Goal: Task Accomplishment & Management: Manage account settings

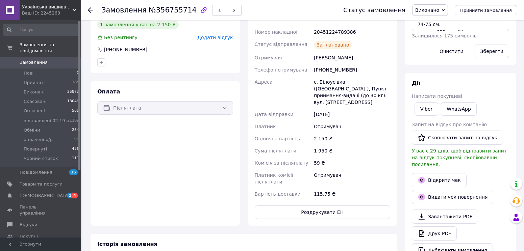
scroll to position [188, 0]
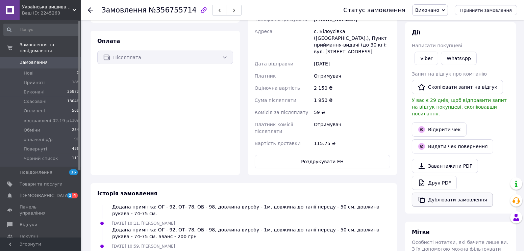
click at [469, 193] on button "Дублювати замовлення" at bounding box center [452, 200] width 81 height 14
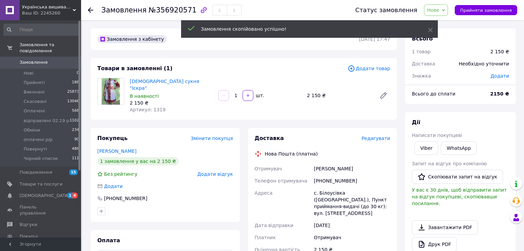
click at [503, 76] on span "Додати" at bounding box center [500, 75] width 19 height 5
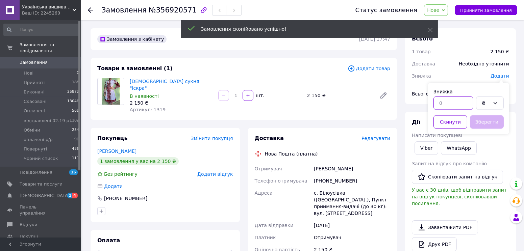
click at [448, 102] on input "text" at bounding box center [453, 103] width 40 height 14
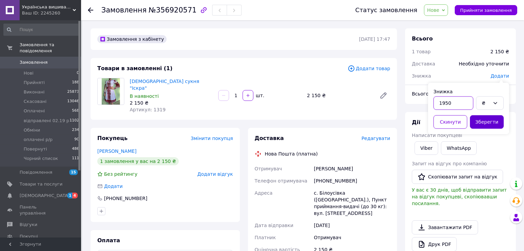
type input "1950"
click at [485, 119] on button "Зберегти" at bounding box center [487, 122] width 34 height 14
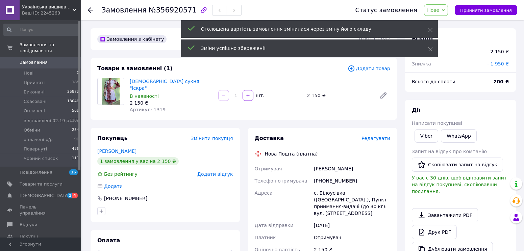
click at [439, 11] on span "Нове" at bounding box center [433, 9] width 12 height 5
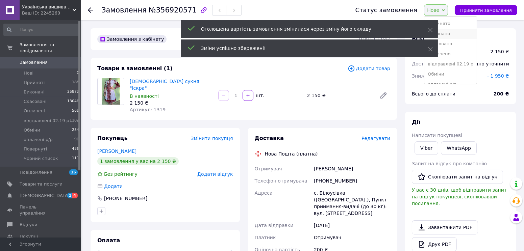
click at [453, 30] on li "Виконано" at bounding box center [450, 34] width 52 height 10
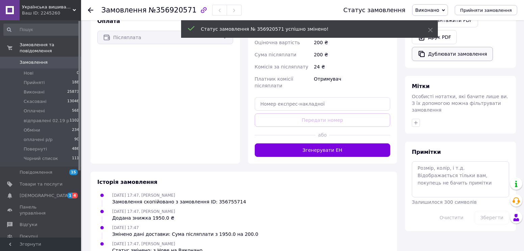
scroll to position [211, 0]
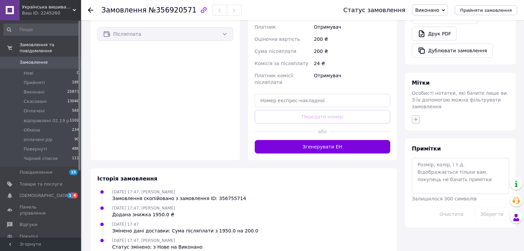
click at [417, 117] on icon "button" at bounding box center [415, 119] width 5 height 5
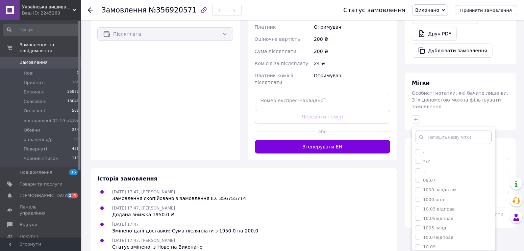
click at [427, 131] on input "text" at bounding box center [454, 138] width 76 height 14
type input "1f"
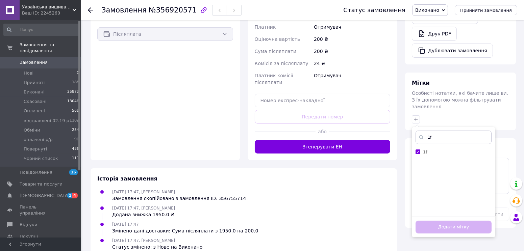
checkbox input "true"
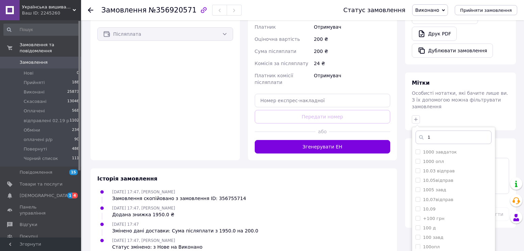
type input "1а"
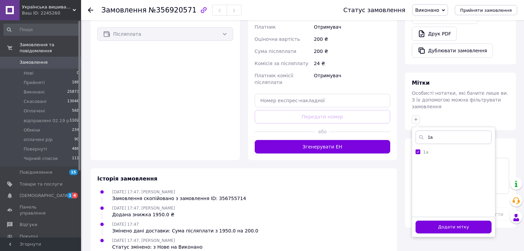
checkbox input "true"
type input "1а"
click at [456, 221] on button "Додати мітку" at bounding box center [454, 227] width 76 height 13
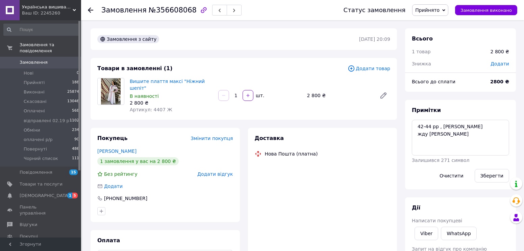
click at [506, 64] on span "Додати" at bounding box center [500, 63] width 19 height 5
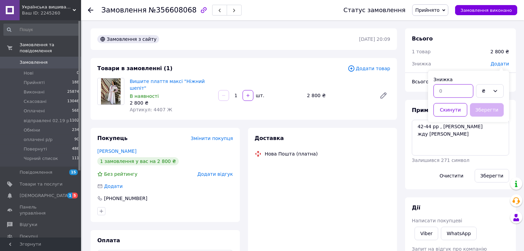
click at [446, 89] on input "text" at bounding box center [453, 91] width 40 height 14
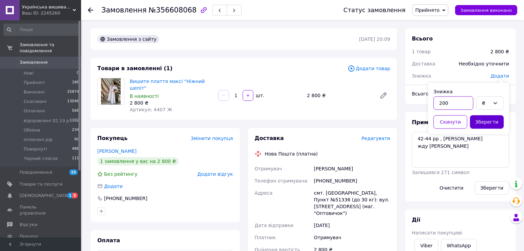
type input "200"
click at [490, 124] on button "Зберегти" at bounding box center [487, 122] width 34 height 14
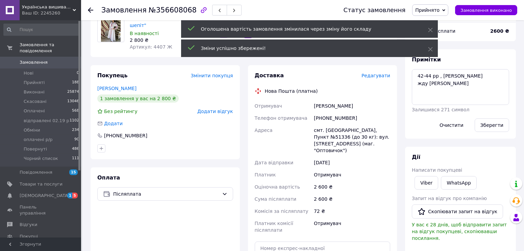
scroll to position [150, 0]
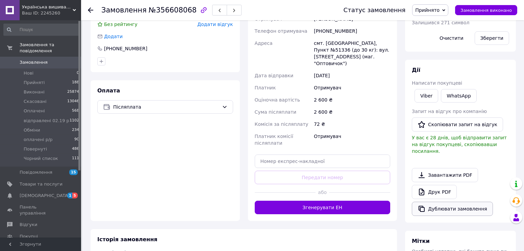
click at [464, 202] on button "Дублювати замовлення" at bounding box center [452, 209] width 81 height 14
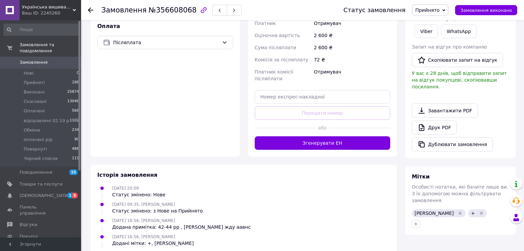
scroll to position [243, 0]
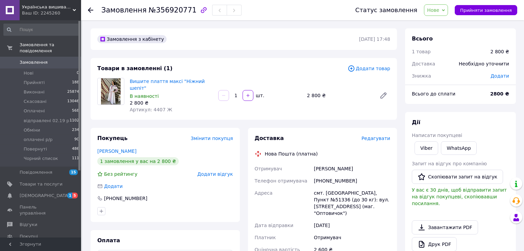
click at [445, 9] on icon at bounding box center [443, 10] width 3 height 2
click at [504, 74] on span "Додати" at bounding box center [500, 75] width 19 height 5
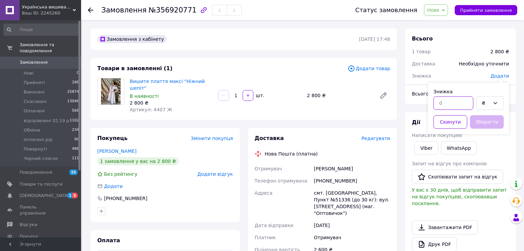
click at [445, 103] on input "text" at bounding box center [453, 103] width 40 height 14
type input "2600"
click at [489, 117] on button "Зберегти" at bounding box center [487, 122] width 34 height 14
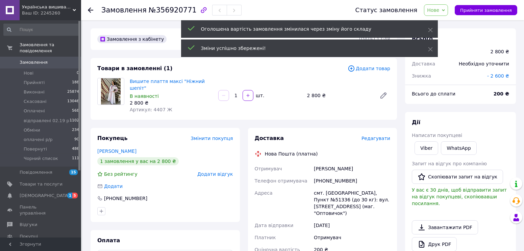
click at [439, 12] on span "Нове" at bounding box center [433, 9] width 12 height 5
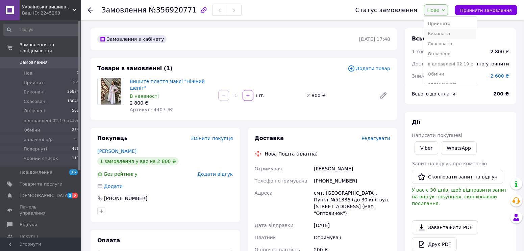
click at [451, 31] on li "Виконано" at bounding box center [450, 34] width 52 height 10
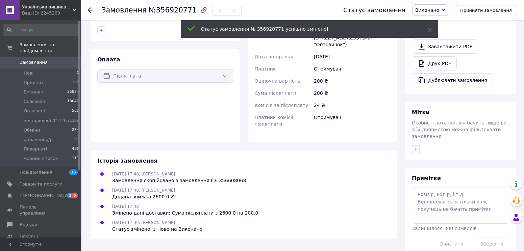
scroll to position [176, 0]
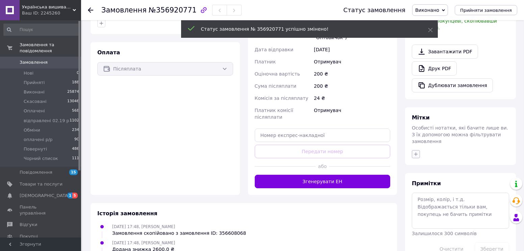
click at [416, 152] on icon "button" at bounding box center [416, 154] width 4 height 4
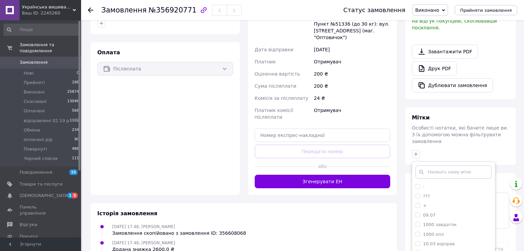
click at [429, 166] on input "text" at bounding box center [454, 173] width 76 height 14
type input "1а"
checkbox input "true"
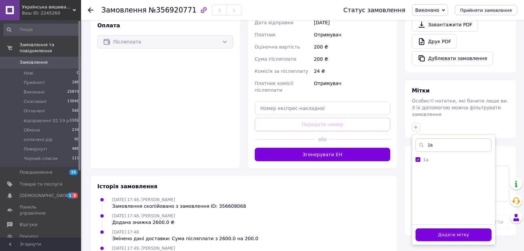
scroll to position [211, 0]
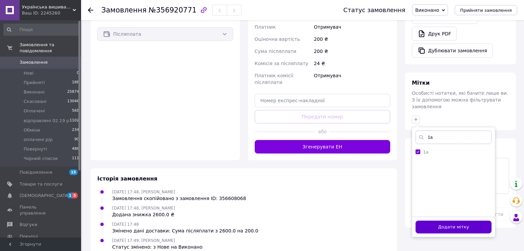
type input "1а"
click at [469, 221] on button "Додати мітку" at bounding box center [454, 227] width 76 height 13
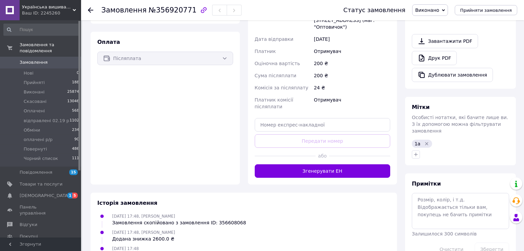
scroll to position [188, 0]
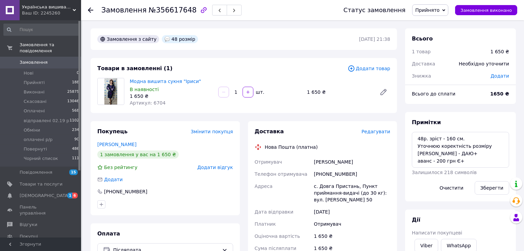
click at [505, 75] on span "Додати" at bounding box center [500, 75] width 19 height 5
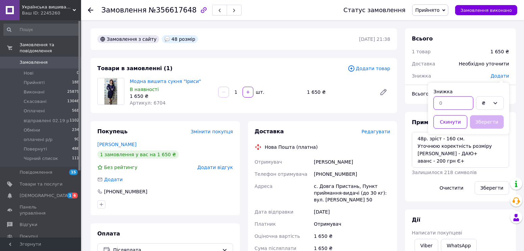
click at [440, 108] on input "text" at bounding box center [453, 103] width 40 height 14
type input "200"
click at [489, 118] on button "Зберегти" at bounding box center [487, 122] width 34 height 14
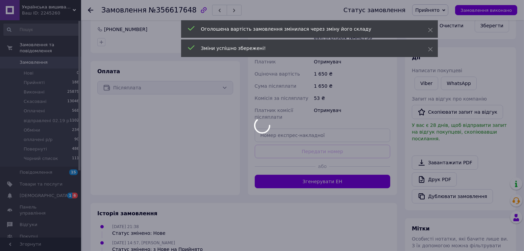
scroll to position [188, 0]
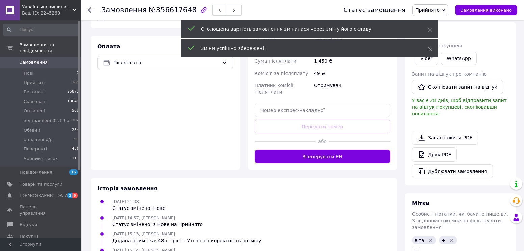
click at [467, 153] on div "Друк PDF" at bounding box center [460, 155] width 97 height 14
click at [467, 165] on button "Дублювати замовлення" at bounding box center [452, 172] width 81 height 14
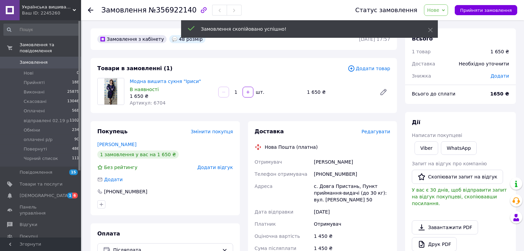
click at [504, 76] on span "Додати" at bounding box center [500, 75] width 19 height 5
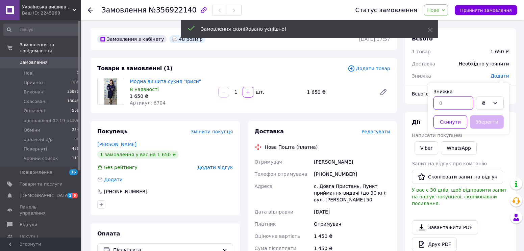
click at [439, 99] on input "text" at bounding box center [453, 103] width 40 height 14
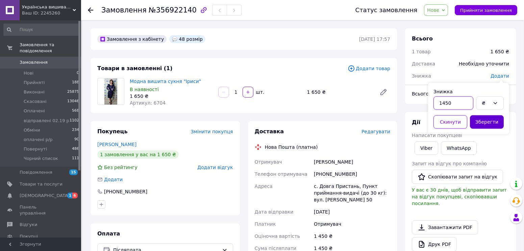
type input "1450"
click at [489, 123] on button "Зберегти" at bounding box center [487, 122] width 34 height 14
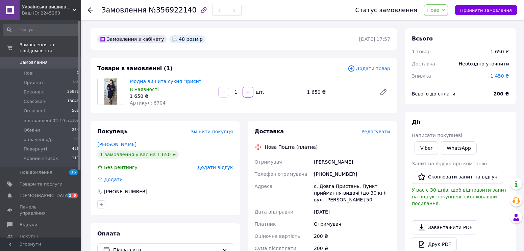
click at [439, 9] on span "Нове" at bounding box center [433, 9] width 12 height 5
click at [443, 29] on li "Виконано" at bounding box center [450, 34] width 52 height 10
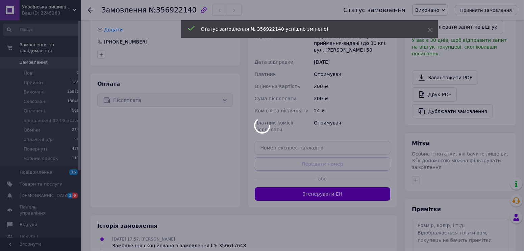
scroll to position [169, 0]
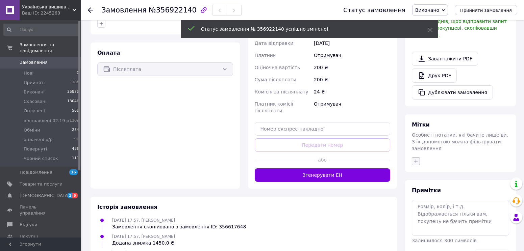
click at [415, 159] on icon "button" at bounding box center [415, 161] width 5 height 5
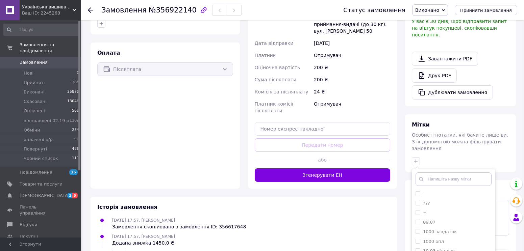
click at [434, 173] on input "text" at bounding box center [454, 180] width 76 height 14
type input "1а"
checkbox input "true"
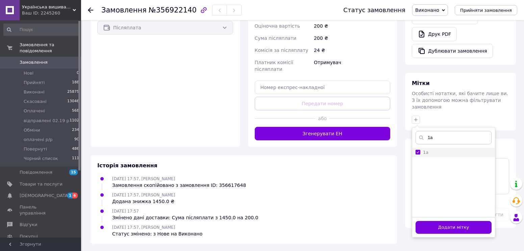
scroll to position [211, 0]
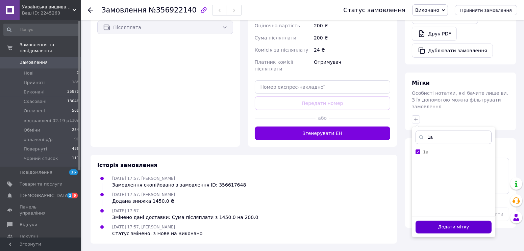
type input "1а"
click at [452, 221] on button "Додати мітку" at bounding box center [454, 227] width 76 height 13
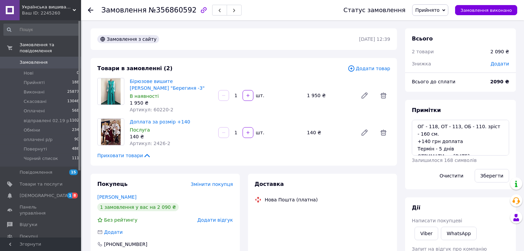
scroll to position [3, 0]
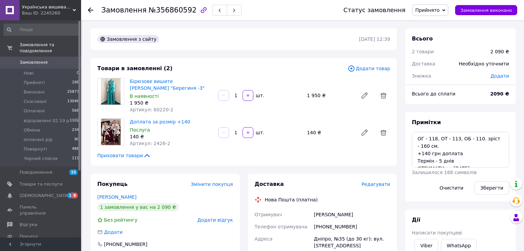
click at [499, 73] on span "Додати" at bounding box center [500, 75] width 19 height 5
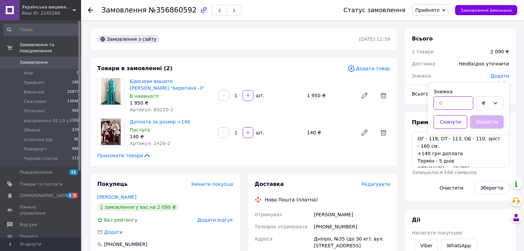
click at [451, 100] on input "text" at bounding box center [453, 103] width 40 height 14
type input "200"
click at [491, 124] on button "Зберегти" at bounding box center [487, 122] width 34 height 14
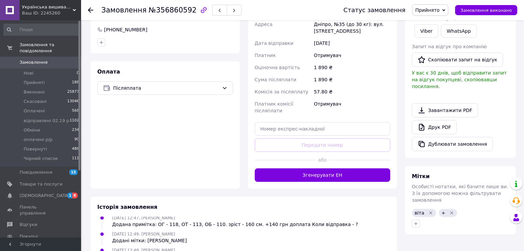
scroll to position [225, 0]
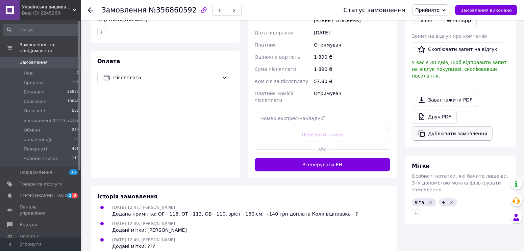
click at [466, 127] on button "Дублювати замовлення" at bounding box center [452, 134] width 81 height 14
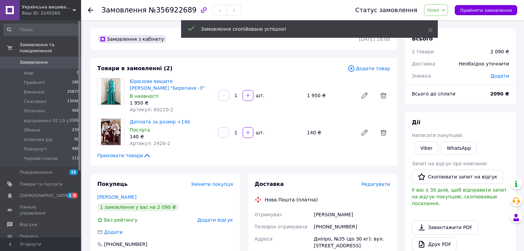
click at [500, 65] on div "Необхідно уточнити" at bounding box center [484, 63] width 58 height 15
click at [501, 75] on span "Додати" at bounding box center [500, 75] width 19 height 5
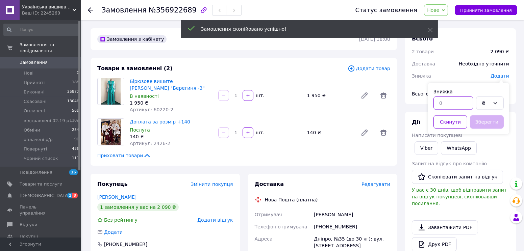
click at [446, 101] on input "text" at bounding box center [453, 103] width 40 height 14
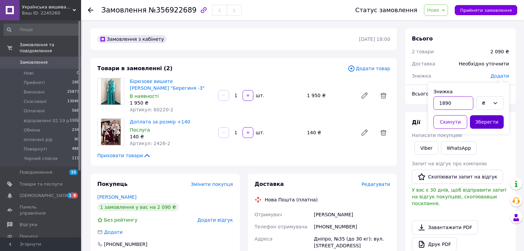
type input "1890"
click at [483, 117] on button "Зберегти" at bounding box center [487, 122] width 34 height 14
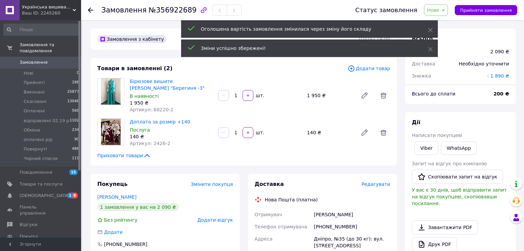
click at [443, 16] on span "Нове" at bounding box center [436, 9] width 24 height 11
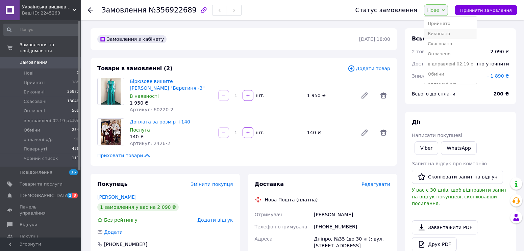
click at [448, 31] on li "Виконано" at bounding box center [450, 34] width 52 height 10
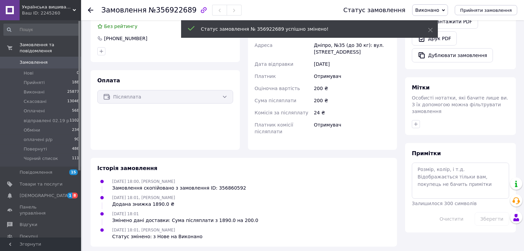
scroll to position [197, 0]
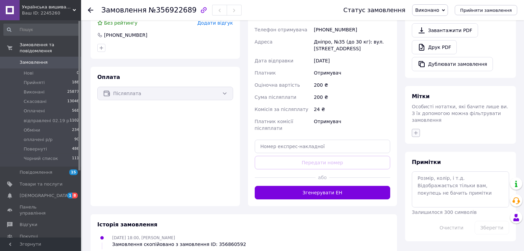
click at [414, 130] on icon "button" at bounding box center [415, 132] width 5 height 5
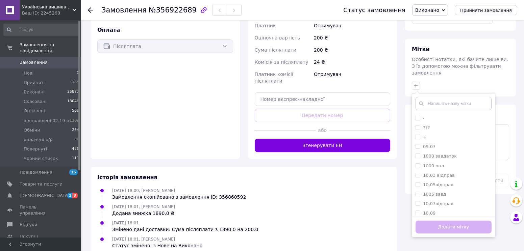
scroll to position [257, 0]
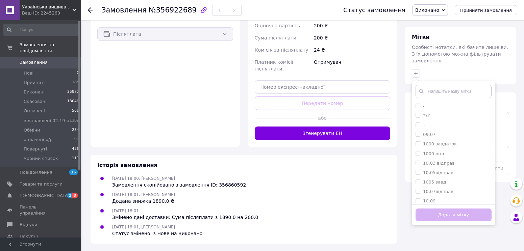
click at [430, 85] on input "text" at bounding box center [454, 92] width 76 height 14
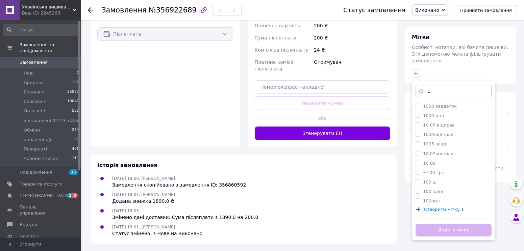
type input "1а"
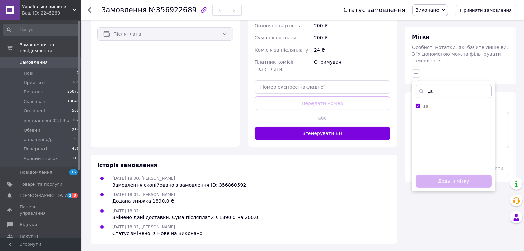
checkbox input "true"
type input "1а"
click at [466, 175] on button "Додати мітку" at bounding box center [454, 181] width 76 height 13
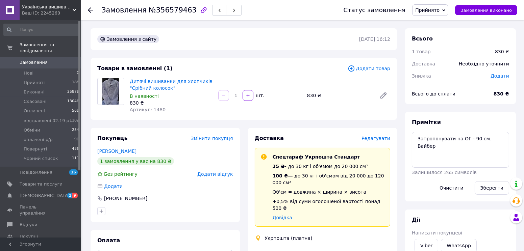
click at [500, 78] on span "Додати" at bounding box center [500, 75] width 19 height 5
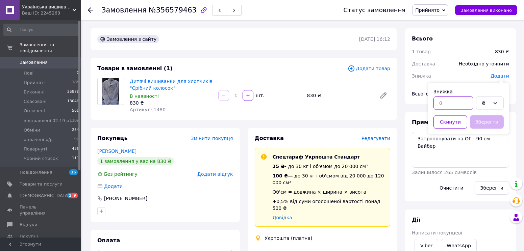
click at [449, 104] on input "text" at bounding box center [453, 103] width 40 height 14
type input "200"
click at [485, 119] on button "Зберегти" at bounding box center [487, 122] width 34 height 14
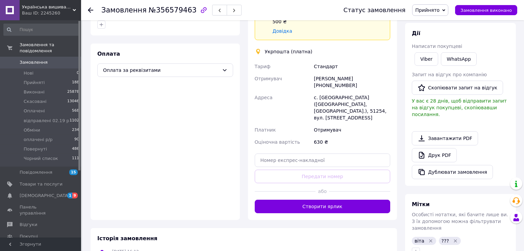
scroll to position [188, 0]
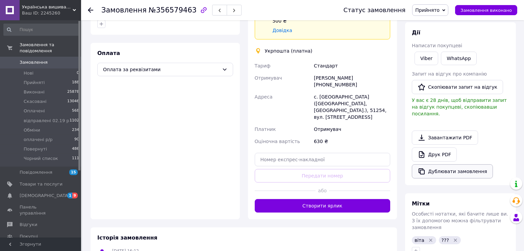
click at [471, 166] on button "Дублювати замовлення" at bounding box center [452, 172] width 81 height 14
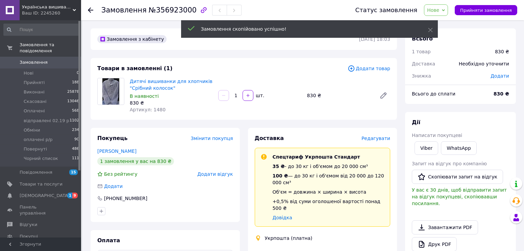
click at [502, 75] on span "Додати" at bounding box center [500, 75] width 19 height 5
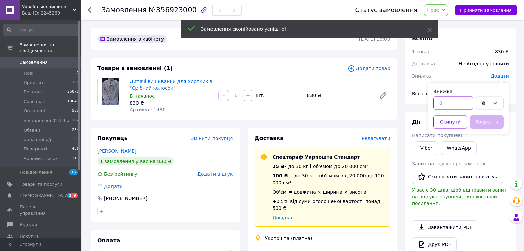
click at [445, 102] on input "text" at bounding box center [453, 103] width 40 height 14
type input "630"
click at [492, 124] on button "Зберегти" at bounding box center [487, 122] width 34 height 14
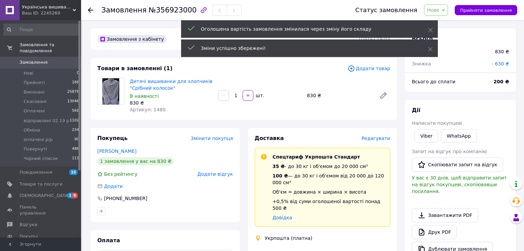
click at [438, 6] on span "Нове" at bounding box center [436, 9] width 24 height 11
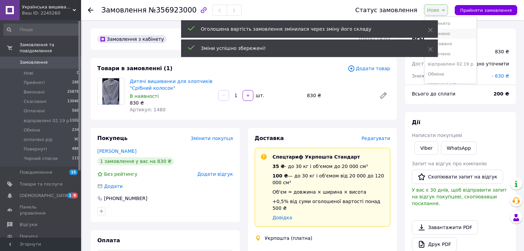
click at [454, 32] on li "Виконано" at bounding box center [450, 34] width 52 height 10
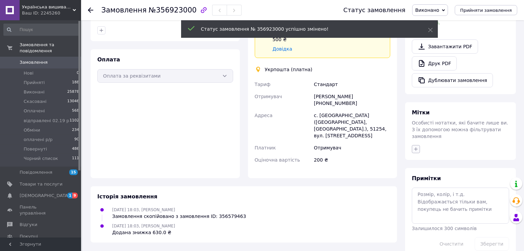
scroll to position [175, 0]
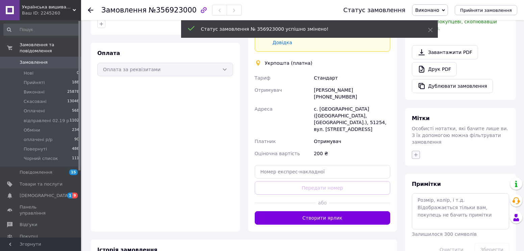
click at [416, 151] on button "button" at bounding box center [416, 155] width 8 height 8
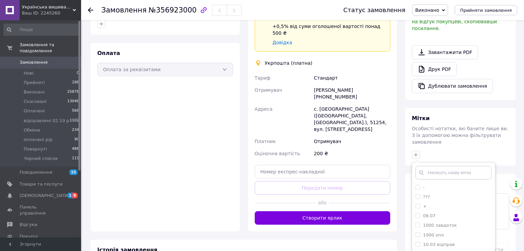
click at [429, 166] on input "text" at bounding box center [454, 173] width 76 height 14
type input "1а"
checkbox input "true"
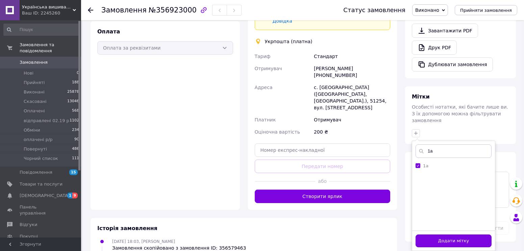
scroll to position [207, 0]
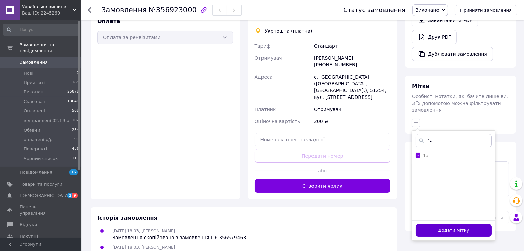
type input "1а"
click at [455, 224] on button "Додати мітку" at bounding box center [454, 230] width 76 height 13
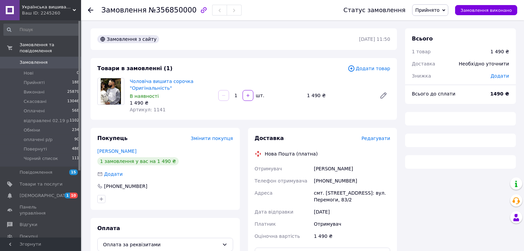
click at [501, 64] on div "Необхідно уточнити" at bounding box center [484, 63] width 58 height 15
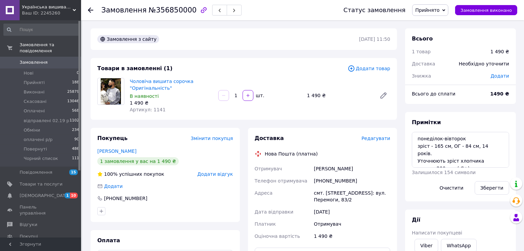
click at [500, 77] on span "Додати" at bounding box center [500, 75] width 19 height 5
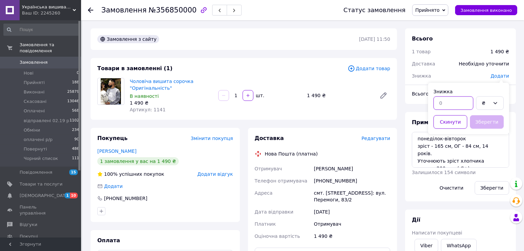
click at [453, 102] on input "text" at bounding box center [453, 103] width 40 height 14
type input "200"
click at [493, 119] on button "Зберегти" at bounding box center [487, 122] width 34 height 14
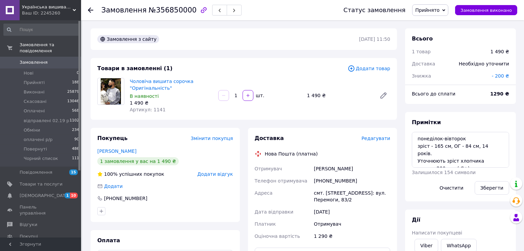
click at [436, 13] on span "Прийнято" at bounding box center [427, 9] width 24 height 5
click at [439, 24] on li "Виконано" at bounding box center [439, 24] width 52 height 10
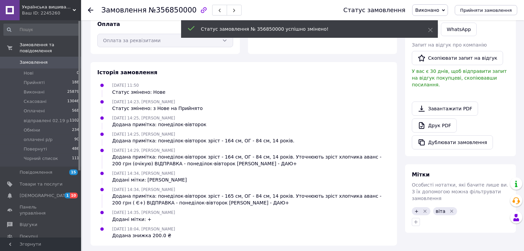
scroll to position [206, 0]
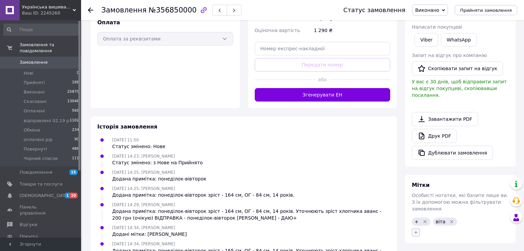
click at [416, 231] on icon "button" at bounding box center [416, 233] width 4 height 4
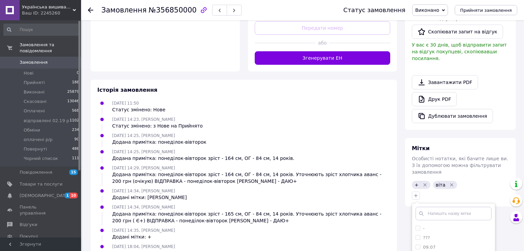
scroll to position [263, 0]
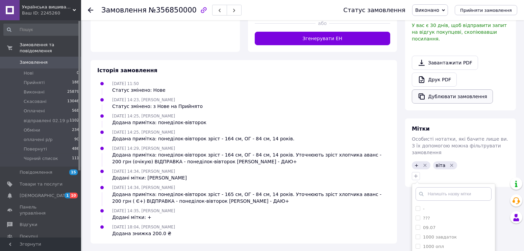
click at [451, 90] on button "Дублювати замовлення" at bounding box center [452, 97] width 81 height 14
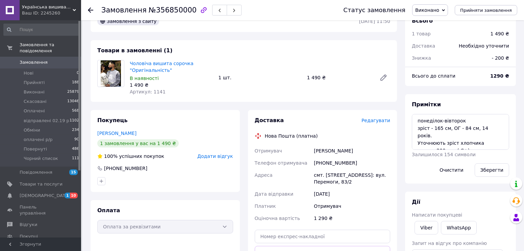
scroll to position [0, 0]
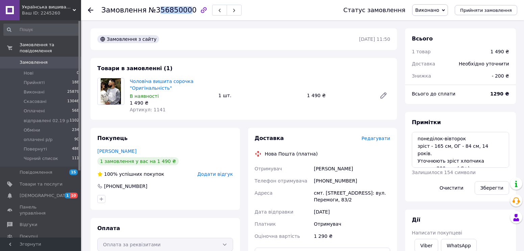
drag, startPoint x: 183, startPoint y: 9, endPoint x: 156, endPoint y: 6, distance: 27.2
click at [156, 6] on span "№356850000" at bounding box center [173, 10] width 48 height 8
click at [185, 11] on div "Замовлення №356850000" at bounding box center [171, 9] width 140 height 11
copy h1 "Замовлення №356850000"
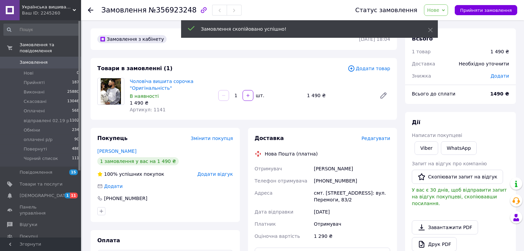
click at [501, 76] on span "Додати" at bounding box center [500, 75] width 19 height 5
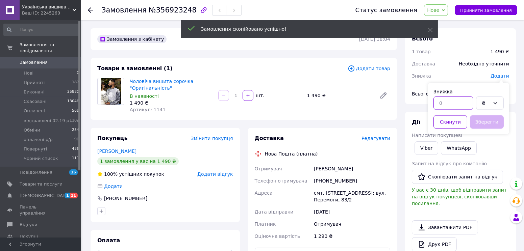
click at [457, 99] on input "text" at bounding box center [453, 103] width 40 height 14
type input "1290"
click at [491, 121] on button "Зберегти" at bounding box center [487, 122] width 34 height 14
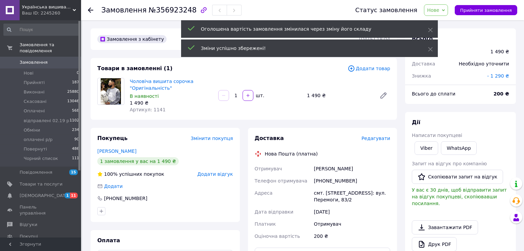
click at [439, 9] on span "Нове" at bounding box center [433, 9] width 12 height 5
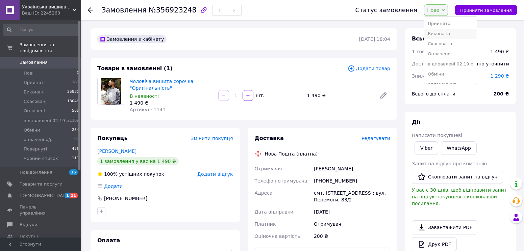
click at [445, 35] on li "Виконано" at bounding box center [450, 34] width 52 height 10
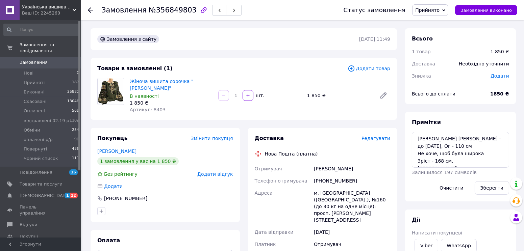
click at [500, 77] on span "Додати" at bounding box center [500, 75] width 19 height 5
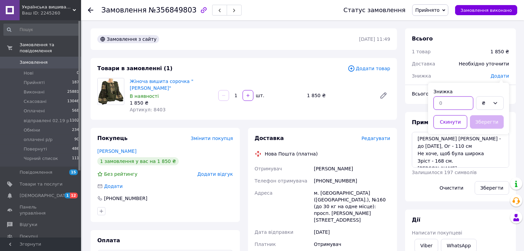
click at [444, 107] on input "text" at bounding box center [453, 103] width 40 height 14
type input "200"
click at [500, 117] on button "Зберегти" at bounding box center [487, 122] width 34 height 14
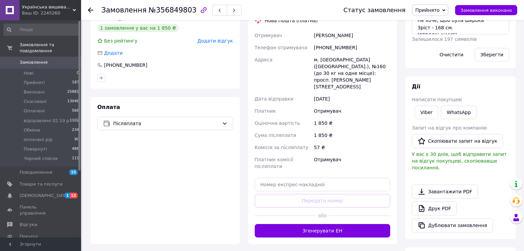
scroll to position [150, 0]
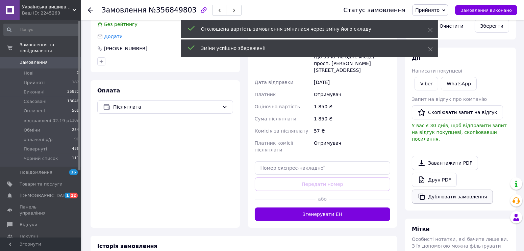
click at [466, 190] on div "Завантажити PDF   Друк PDF   Дублювати замовлення" at bounding box center [460, 180] width 97 height 48
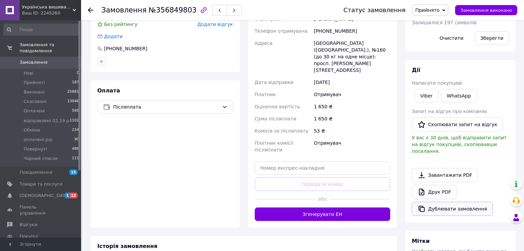
click at [470, 202] on button "Дублювати замовлення" at bounding box center [452, 209] width 81 height 14
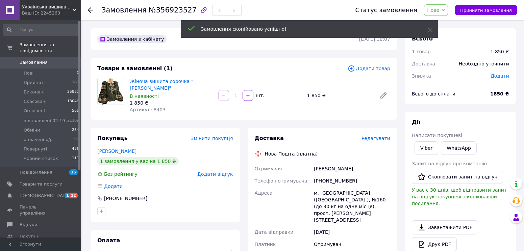
click at [498, 75] on span "Додати" at bounding box center [500, 75] width 19 height 5
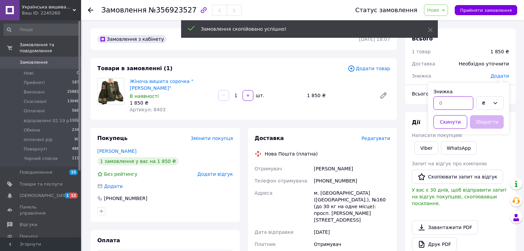
click at [452, 103] on input "text" at bounding box center [453, 103] width 40 height 14
type input "1650"
click at [502, 123] on button "Зберегти" at bounding box center [487, 122] width 34 height 14
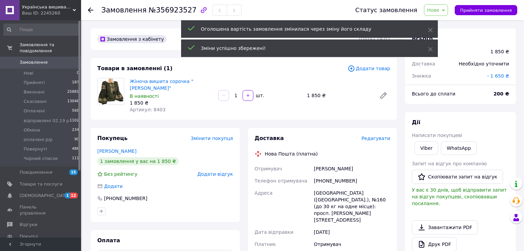
click at [439, 7] on span "Нове" at bounding box center [433, 9] width 12 height 5
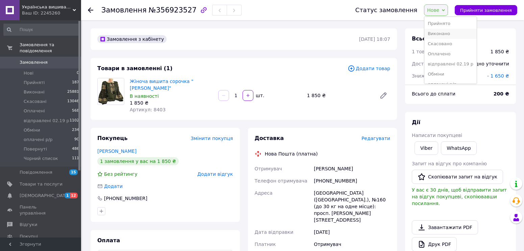
click at [452, 36] on li "Виконано" at bounding box center [450, 34] width 52 height 10
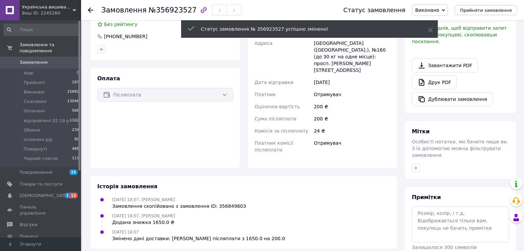
scroll to position [169, 0]
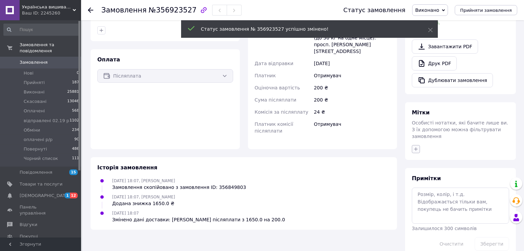
click at [417, 147] on icon "button" at bounding box center [415, 149] width 5 height 5
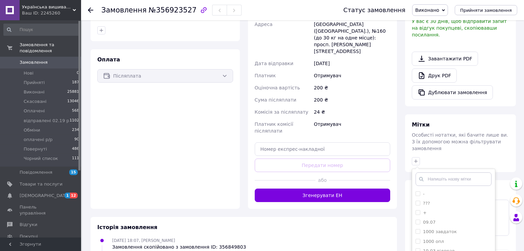
click at [430, 173] on input "text" at bounding box center [454, 180] width 76 height 14
type input "1а"
checkbox input "true"
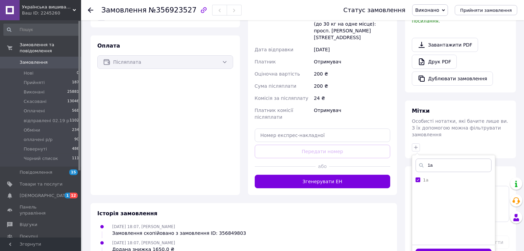
scroll to position [195, 0]
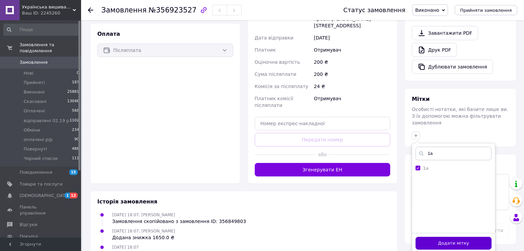
type input "1а"
click at [454, 237] on button "Додати мітку" at bounding box center [454, 243] width 76 height 13
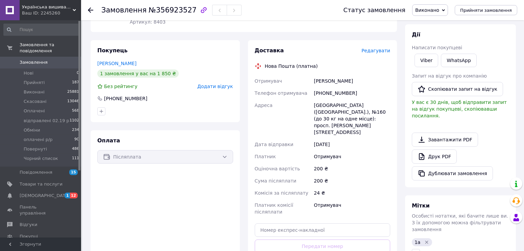
scroll to position [45, 0]
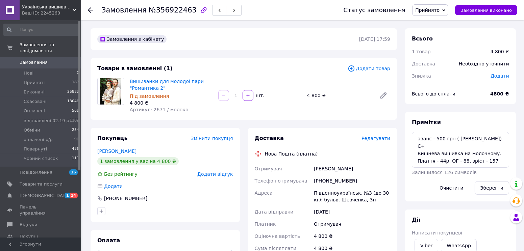
click at [501, 75] on span "Додати" at bounding box center [500, 75] width 19 height 5
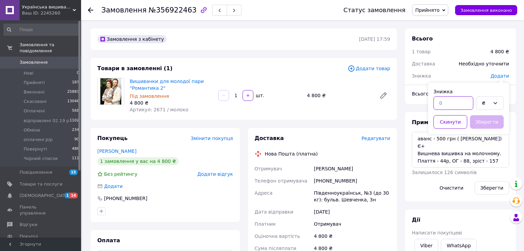
click at [454, 101] on input "text" at bounding box center [453, 103] width 40 height 14
type input "500"
click at [501, 119] on button "Зберегти" at bounding box center [487, 122] width 34 height 14
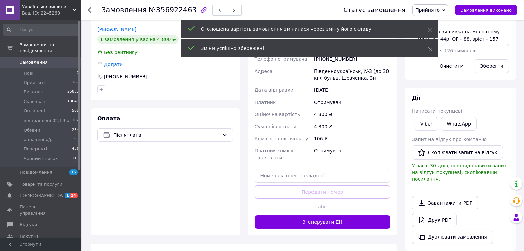
scroll to position [150, 0]
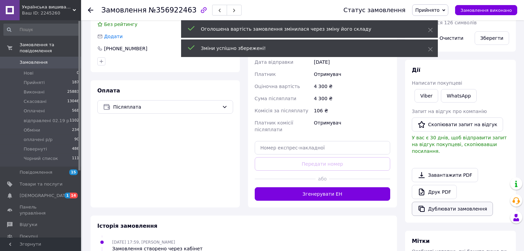
click at [453, 202] on button "Дублювати замовлення" at bounding box center [452, 209] width 81 height 14
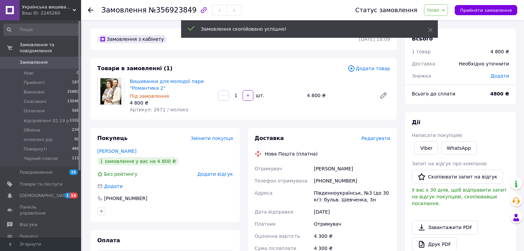
click at [500, 75] on span "Додати" at bounding box center [500, 75] width 19 height 5
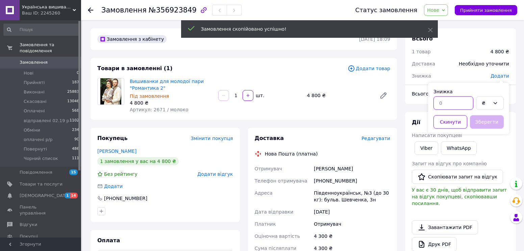
click at [449, 104] on input "text" at bounding box center [453, 103] width 40 height 14
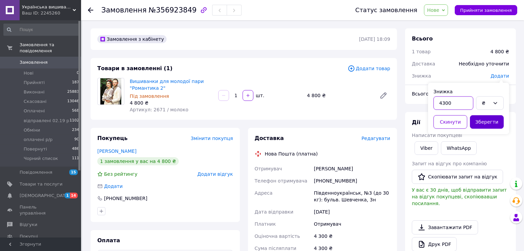
type input "4300"
click at [486, 120] on button "Зберегти" at bounding box center [487, 122] width 34 height 14
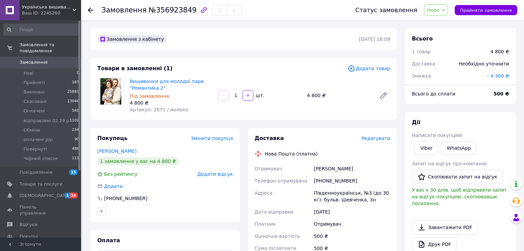
click at [439, 12] on span "Нове" at bounding box center [433, 9] width 12 height 5
click at [442, 29] on li "Виконано" at bounding box center [450, 34] width 52 height 10
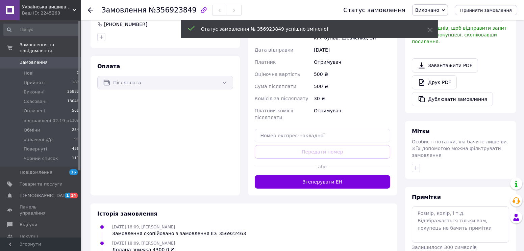
scroll to position [169, 0]
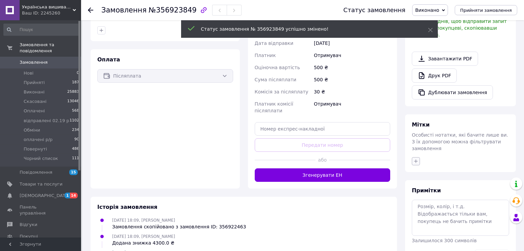
click at [416, 159] on icon "button" at bounding box center [415, 161] width 5 height 5
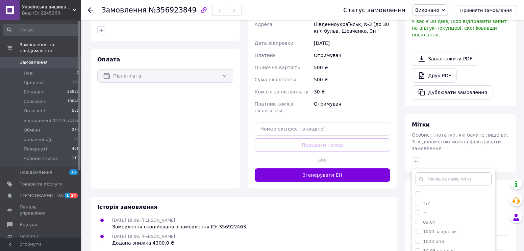
click at [427, 173] on input "text" at bounding box center [454, 180] width 76 height 14
type input "1а"
checkbox input "true"
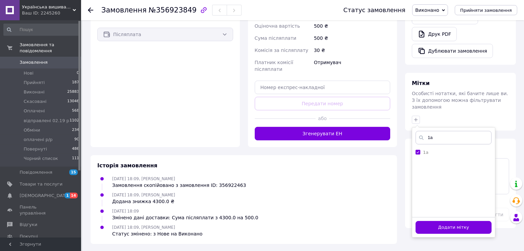
scroll to position [211, 0]
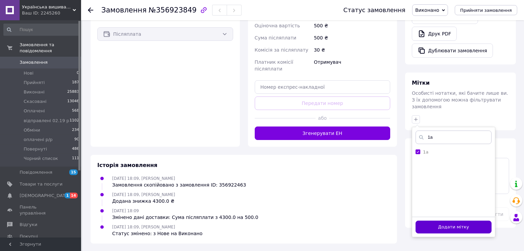
type input "1а"
click at [459, 221] on button "Додати мітку" at bounding box center [454, 227] width 76 height 13
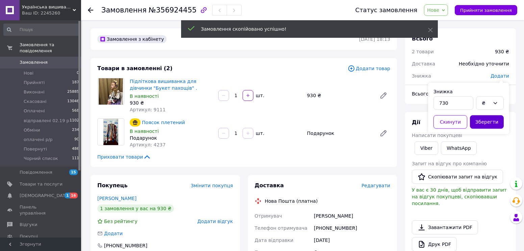
type input "730"
click at [479, 119] on button "Зберегти" at bounding box center [487, 122] width 34 height 14
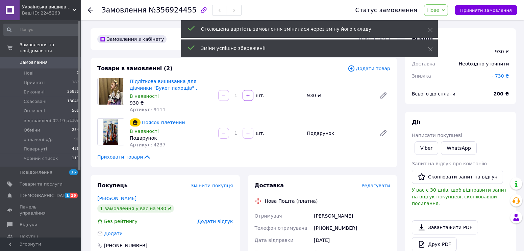
click at [439, 10] on span "Нове" at bounding box center [433, 9] width 12 height 5
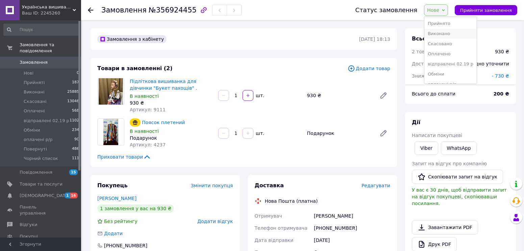
click at [446, 32] on li "Виконано" at bounding box center [450, 34] width 52 height 10
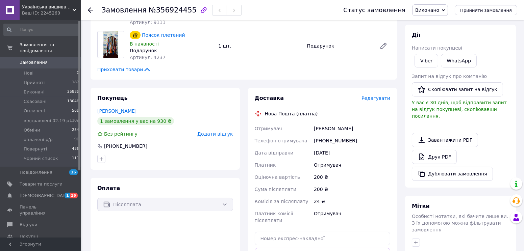
scroll to position [150, 0]
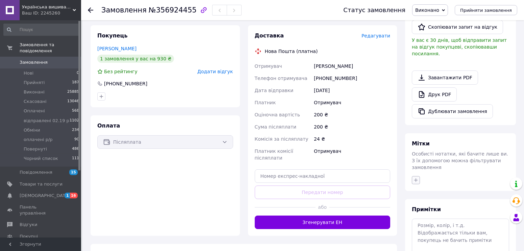
click at [416, 178] on icon "button" at bounding box center [416, 180] width 4 height 4
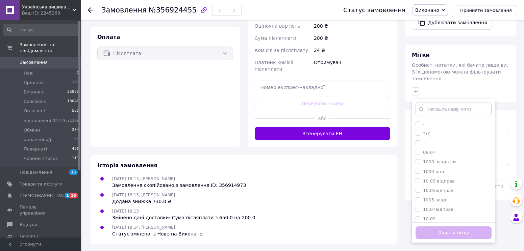
scroll to position [239, 0]
click at [431, 102] on input "text" at bounding box center [454, 109] width 76 height 14
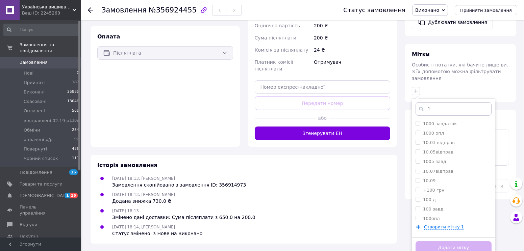
type input "1а"
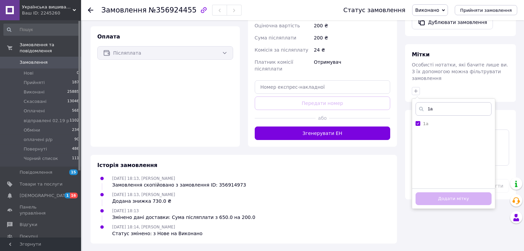
checkbox input "true"
type input "1а"
click at [463, 193] on button "Додати мітку" at bounding box center [454, 199] width 76 height 13
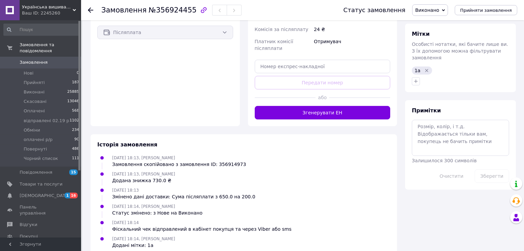
scroll to position [272, 0]
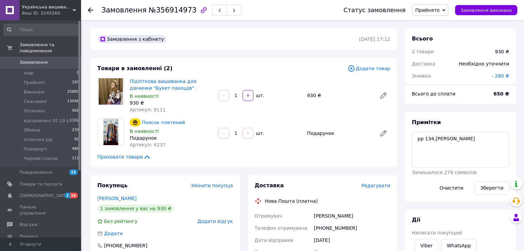
scroll to position [150, 0]
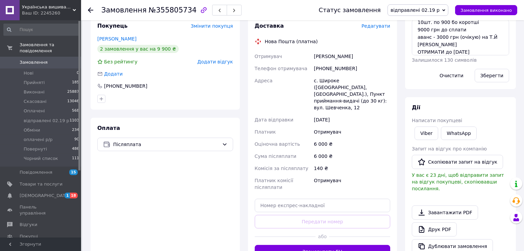
scroll to position [29, 0]
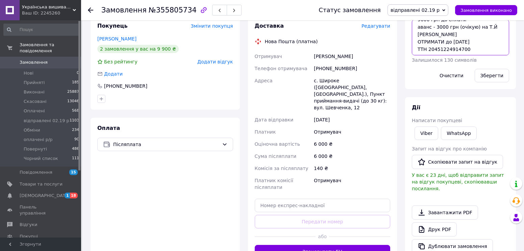
click at [466, 48] on textarea "Довжина - 70 см. Заміри на Вайбері 10шт. по 900 бо коротші 9000 грн до сплати а…" at bounding box center [460, 38] width 97 height 36
paste textarea "СУМА 6000.00 грн. Без ПДВ Б 0.00 До сплати 6000.00 грн. ЧЕК № sgN1OwRsBpA [DATE…"
type textarea "Довжина - 70 см. Заміри на Вайбері 10шт. по 900 бо коротші 9000 грн до сплати а…"
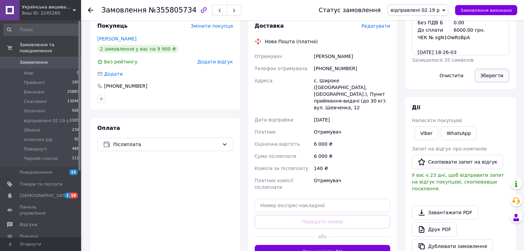
click at [496, 76] on button "Зберегти" at bounding box center [492, 76] width 34 height 14
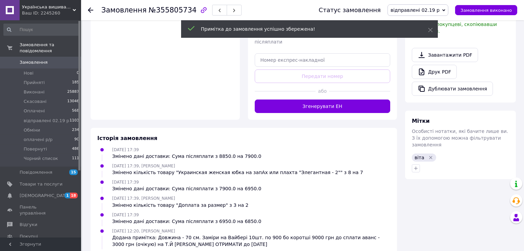
scroll to position [263, 0]
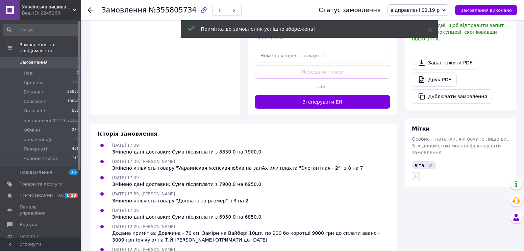
click at [415, 174] on icon "button" at bounding box center [416, 176] width 4 height 4
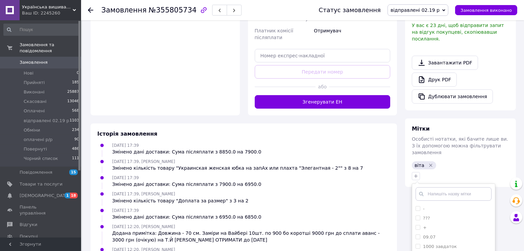
click at [427, 188] on input "text" at bounding box center [454, 195] width 76 height 14
type input "1ч"
checkbox input "true"
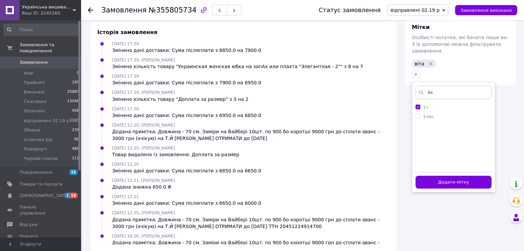
scroll to position [365, 0]
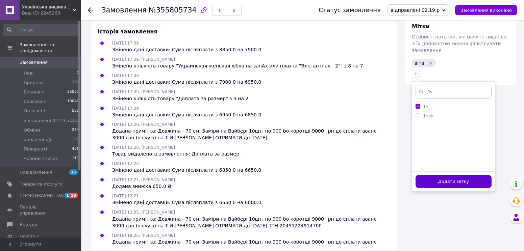
type input "1ч"
click at [457, 175] on button "Додати мітку" at bounding box center [454, 181] width 76 height 13
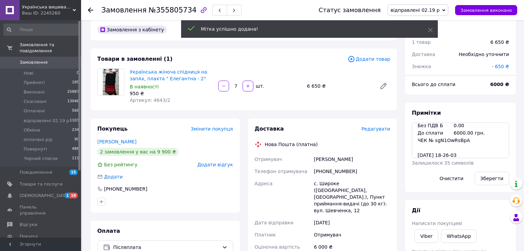
scroll to position [0, 0]
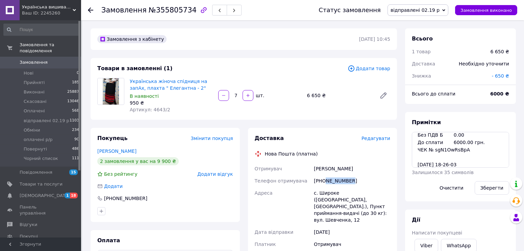
drag, startPoint x: 325, startPoint y: 179, endPoint x: 357, endPoint y: 181, distance: 32.2
click at [357, 181] on div "[PHONE_NUMBER]" at bounding box center [352, 181] width 79 height 12
copy div "671968192"
